Goal: Information Seeking & Learning: Learn about a topic

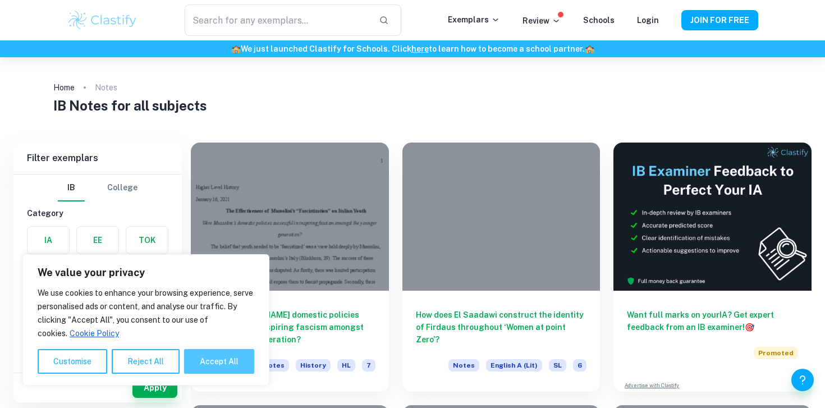
click at [222, 365] on button "Accept All" at bounding box center [219, 361] width 70 height 25
checkbox input "true"
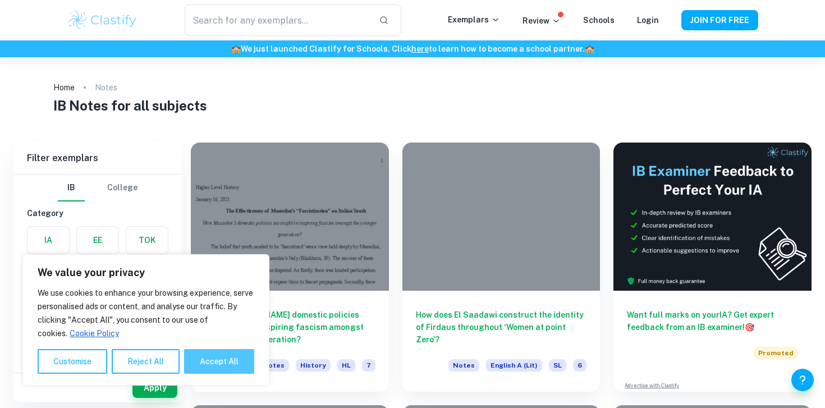
checkbox input "true"
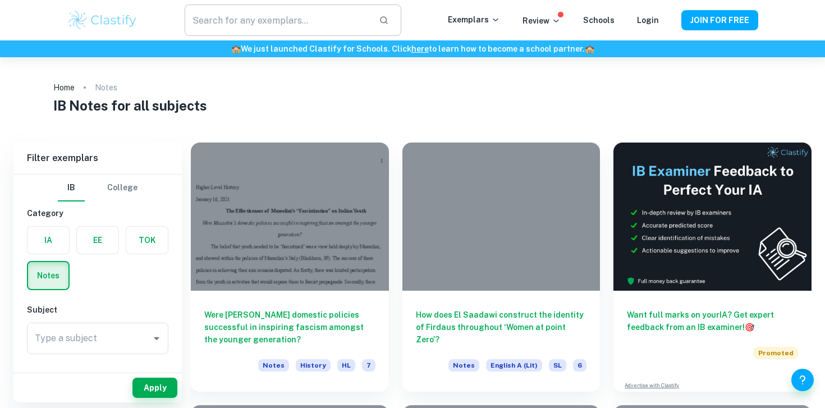
click at [297, 15] on input "text" at bounding box center [277, 19] width 185 height 31
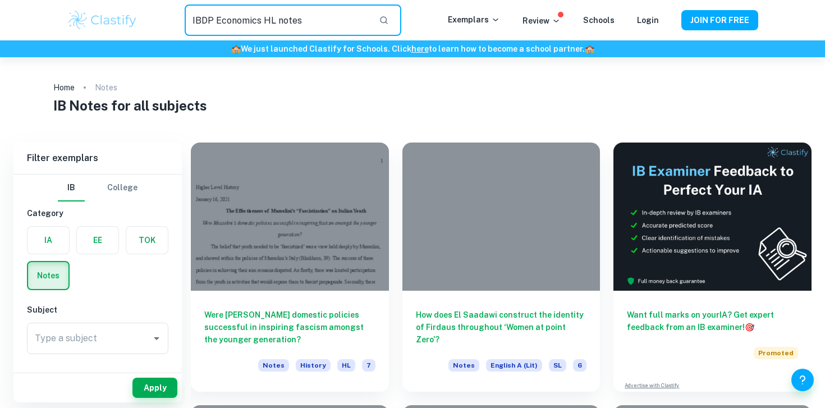
type input "IBDP Economics HL notes"
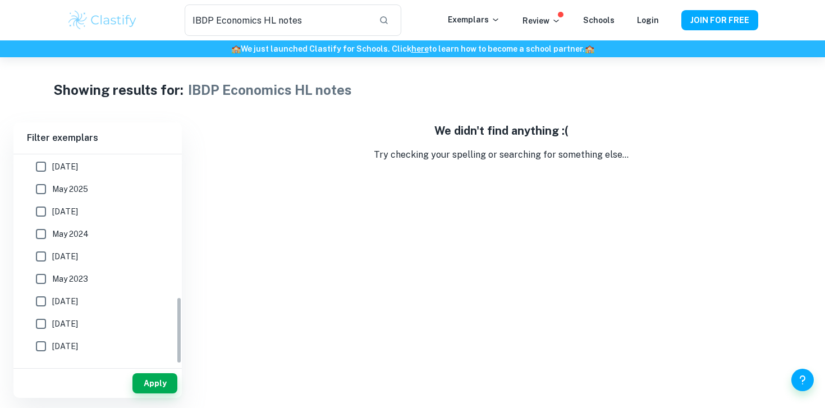
scroll to position [443, 0]
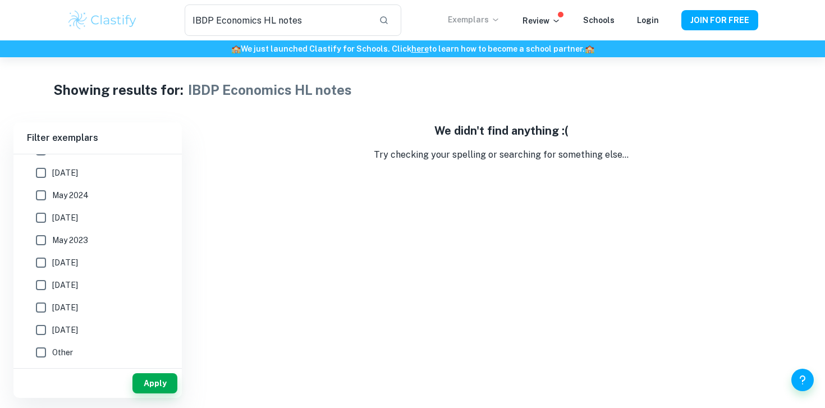
click at [500, 21] on icon at bounding box center [495, 19] width 9 height 9
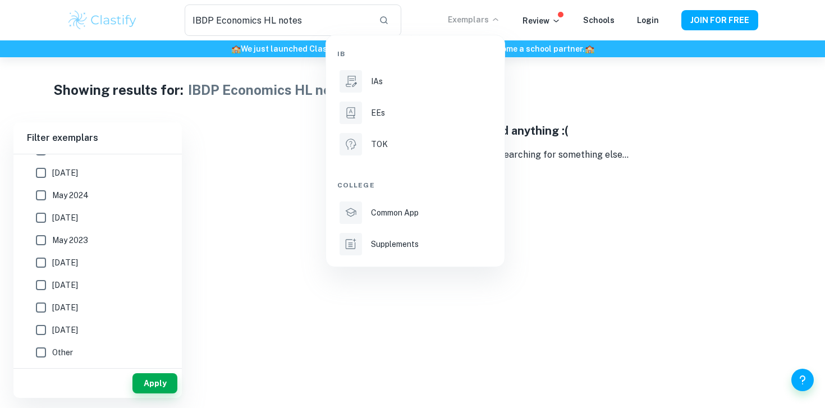
click at [407, 296] on div at bounding box center [412, 204] width 825 height 408
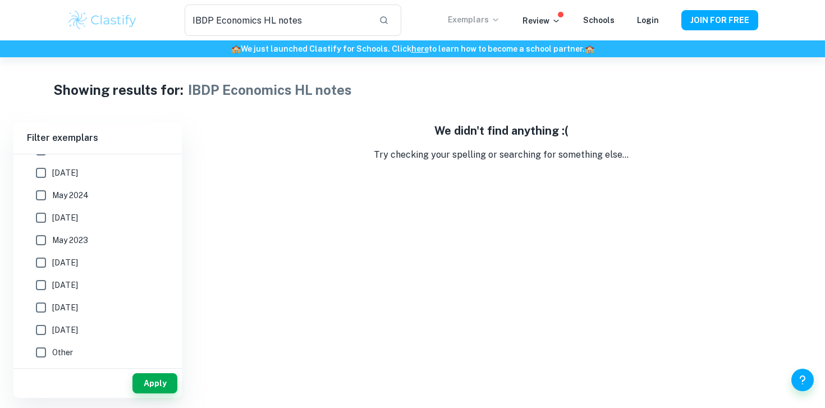
click at [124, 19] on img at bounding box center [102, 20] width 71 height 22
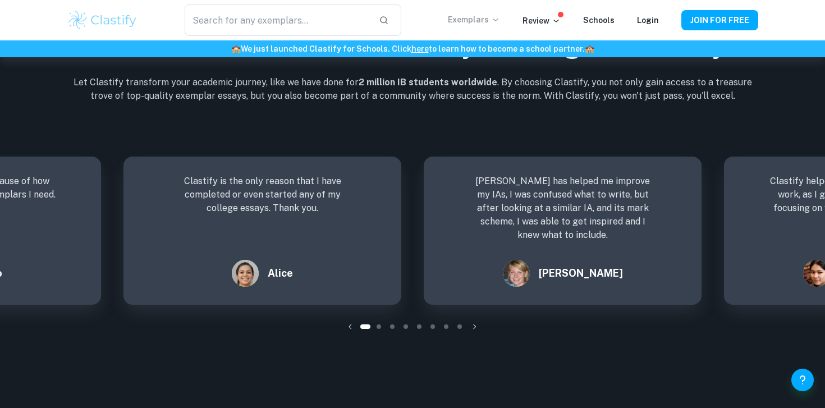
scroll to position [1506, 0]
click at [472, 325] on icon "button" at bounding box center [474, 324] width 11 height 11
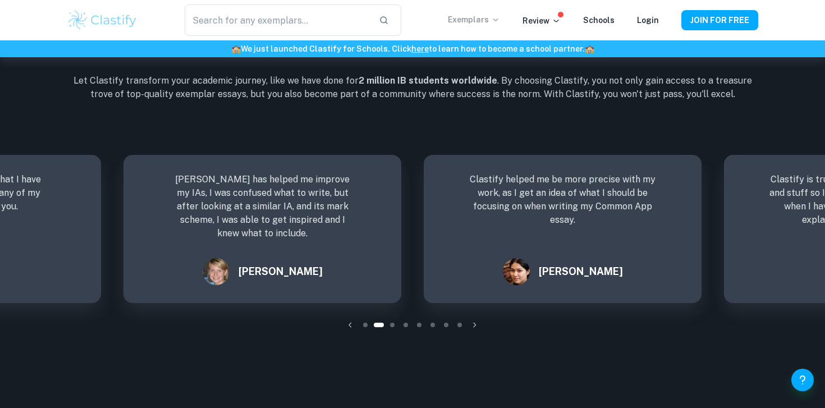
click at [472, 325] on icon "button" at bounding box center [474, 324] width 11 height 11
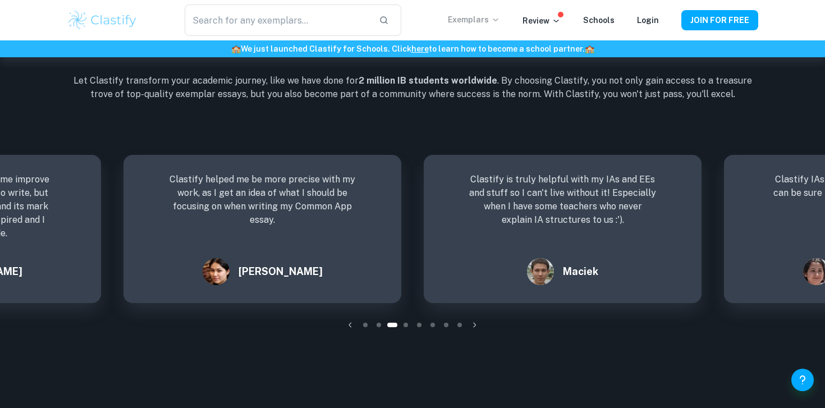
click at [472, 325] on icon "button" at bounding box center [474, 324] width 11 height 11
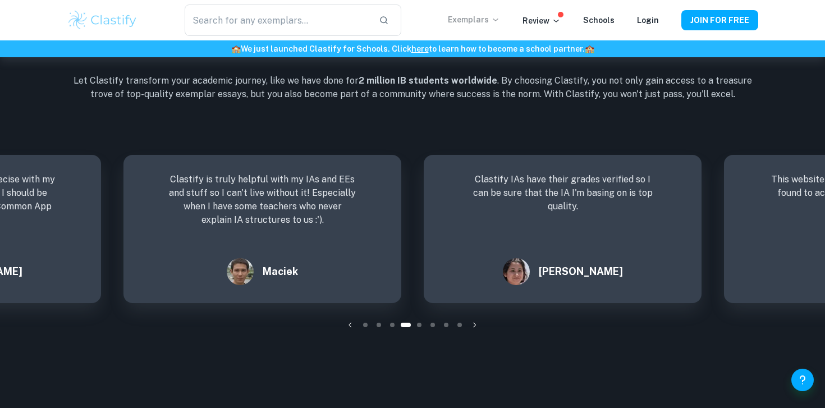
click at [472, 325] on icon "button" at bounding box center [474, 324] width 11 height 11
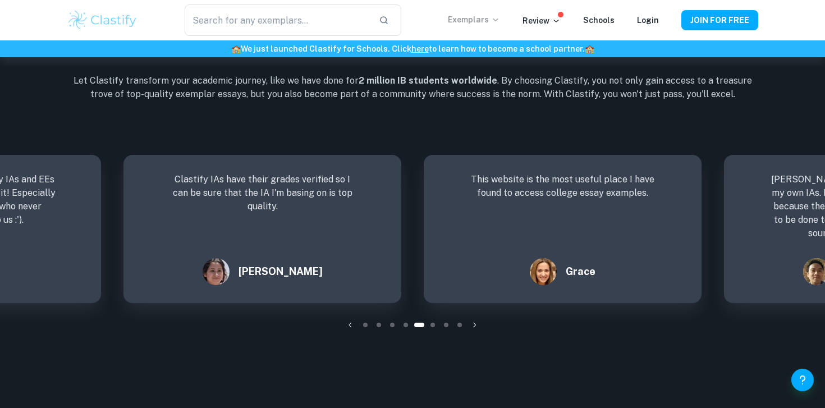
click at [472, 325] on icon "button" at bounding box center [474, 324] width 11 height 11
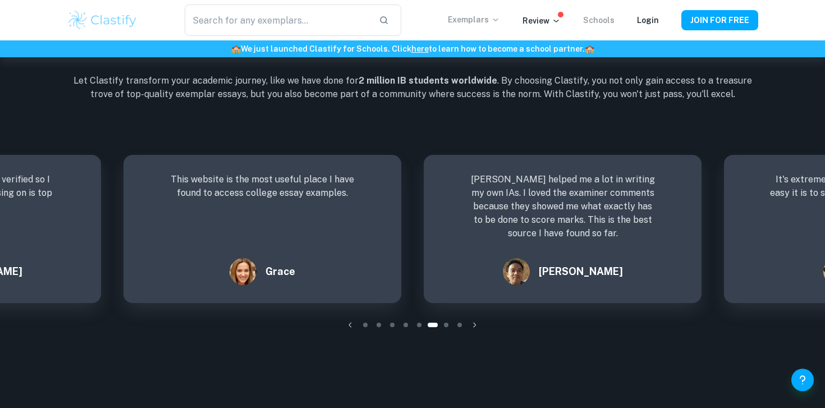
click at [604, 24] on link "Schools" at bounding box center [598, 20] width 31 height 9
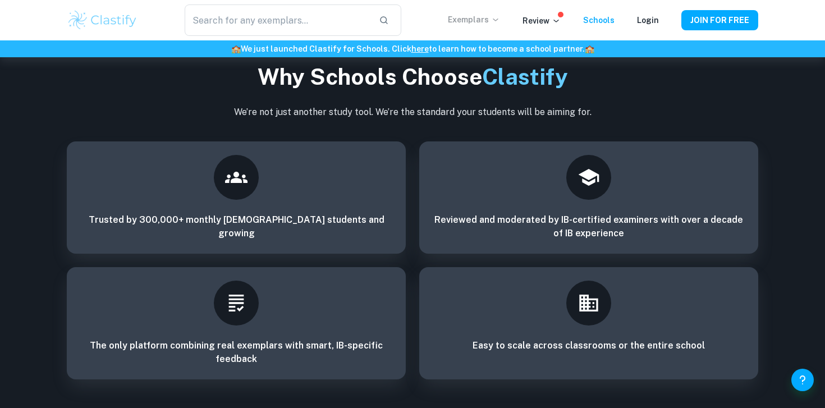
scroll to position [1724, 0]
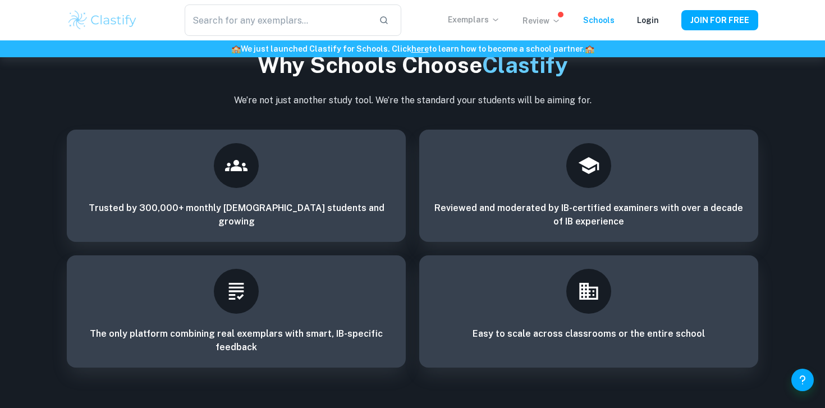
click at [556, 24] on icon at bounding box center [555, 20] width 9 height 9
